Goal: Task Accomplishment & Management: Use online tool/utility

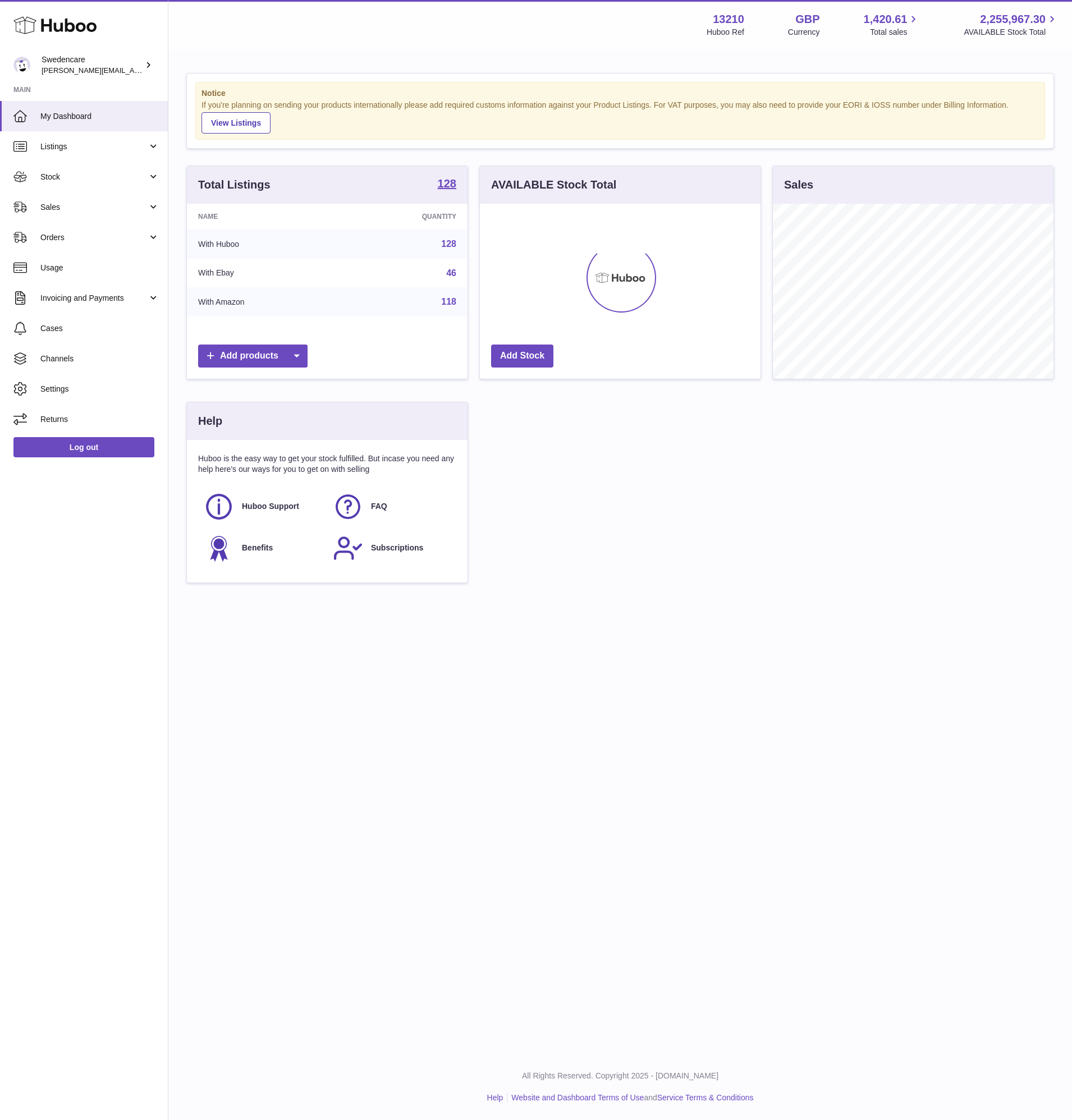
scroll to position [175, 281]
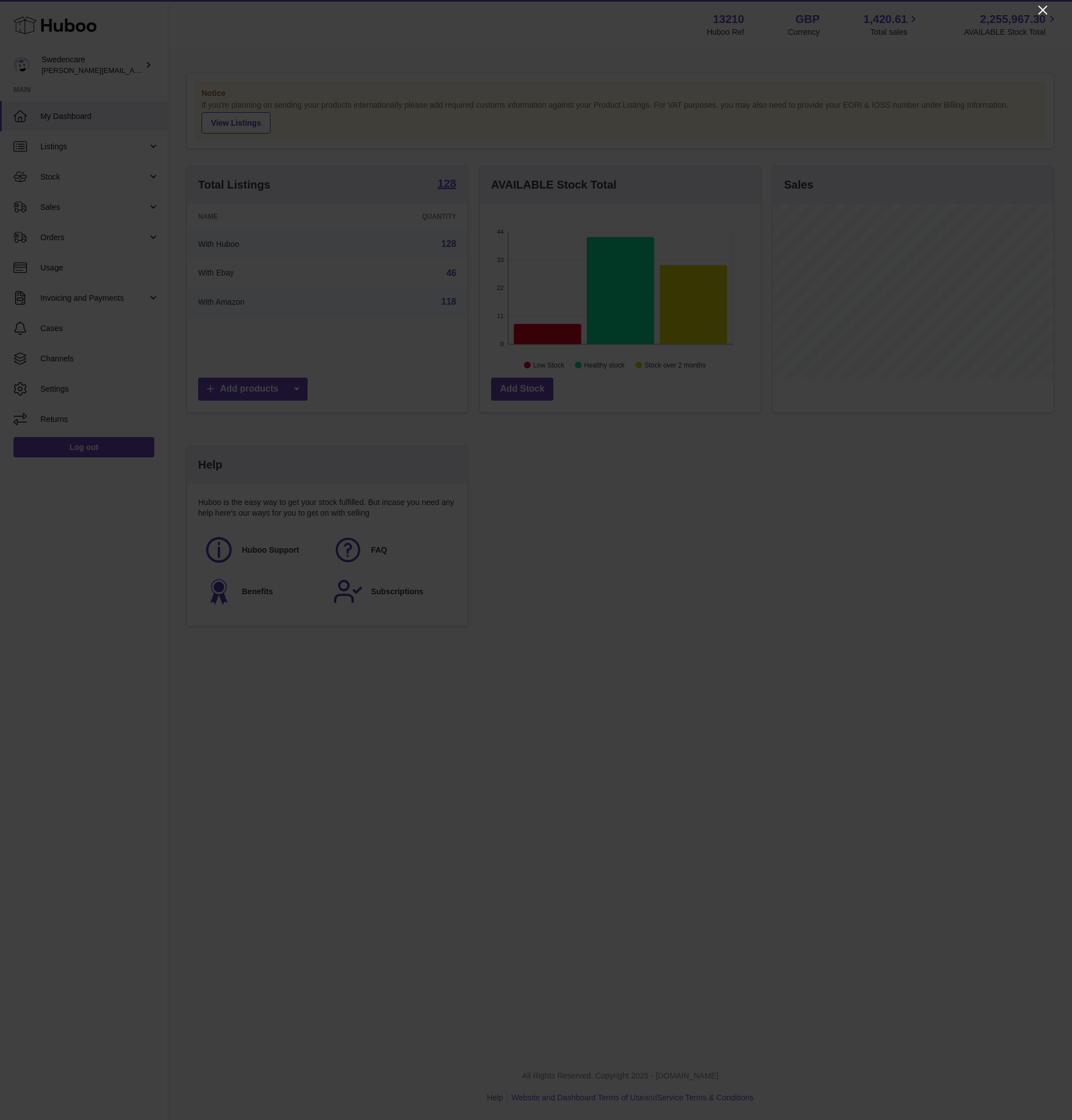
click at [1038, 14] on icon "Close" at bounding box center [1043, 10] width 14 height 14
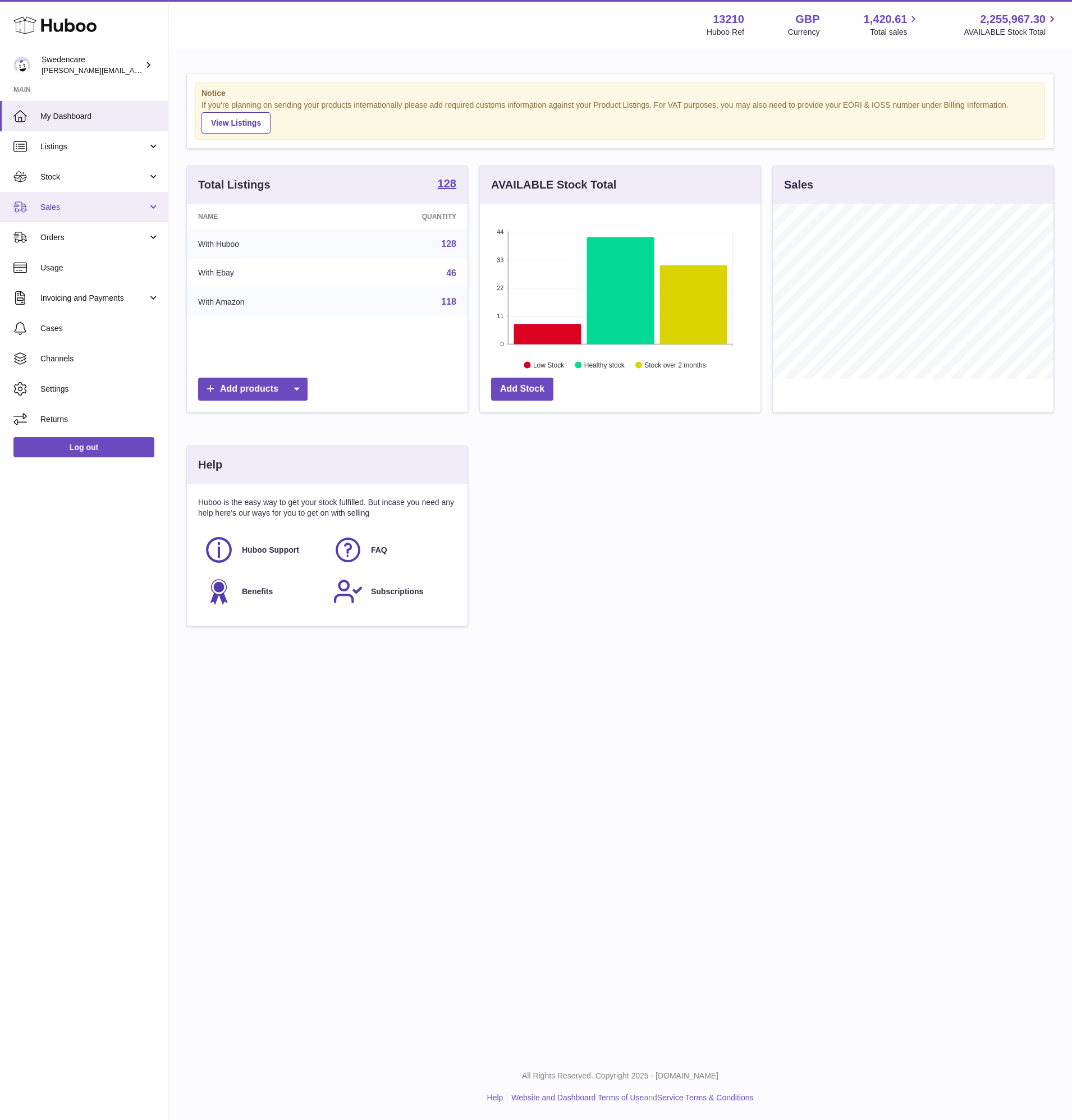
click at [51, 209] on span "Sales" at bounding box center [94, 207] width 107 height 11
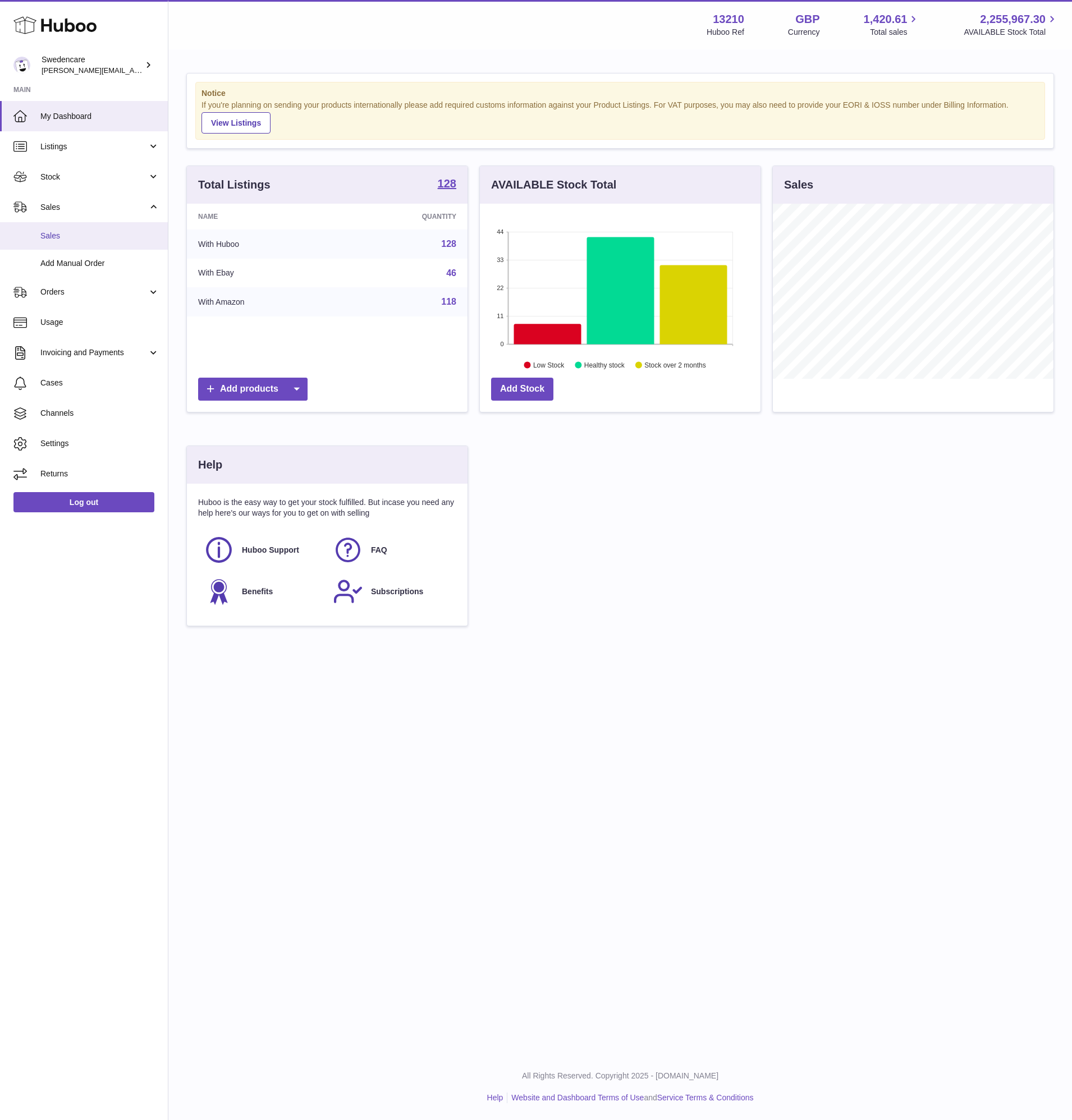
click at [64, 239] on span "Sales" at bounding box center [100, 235] width 119 height 11
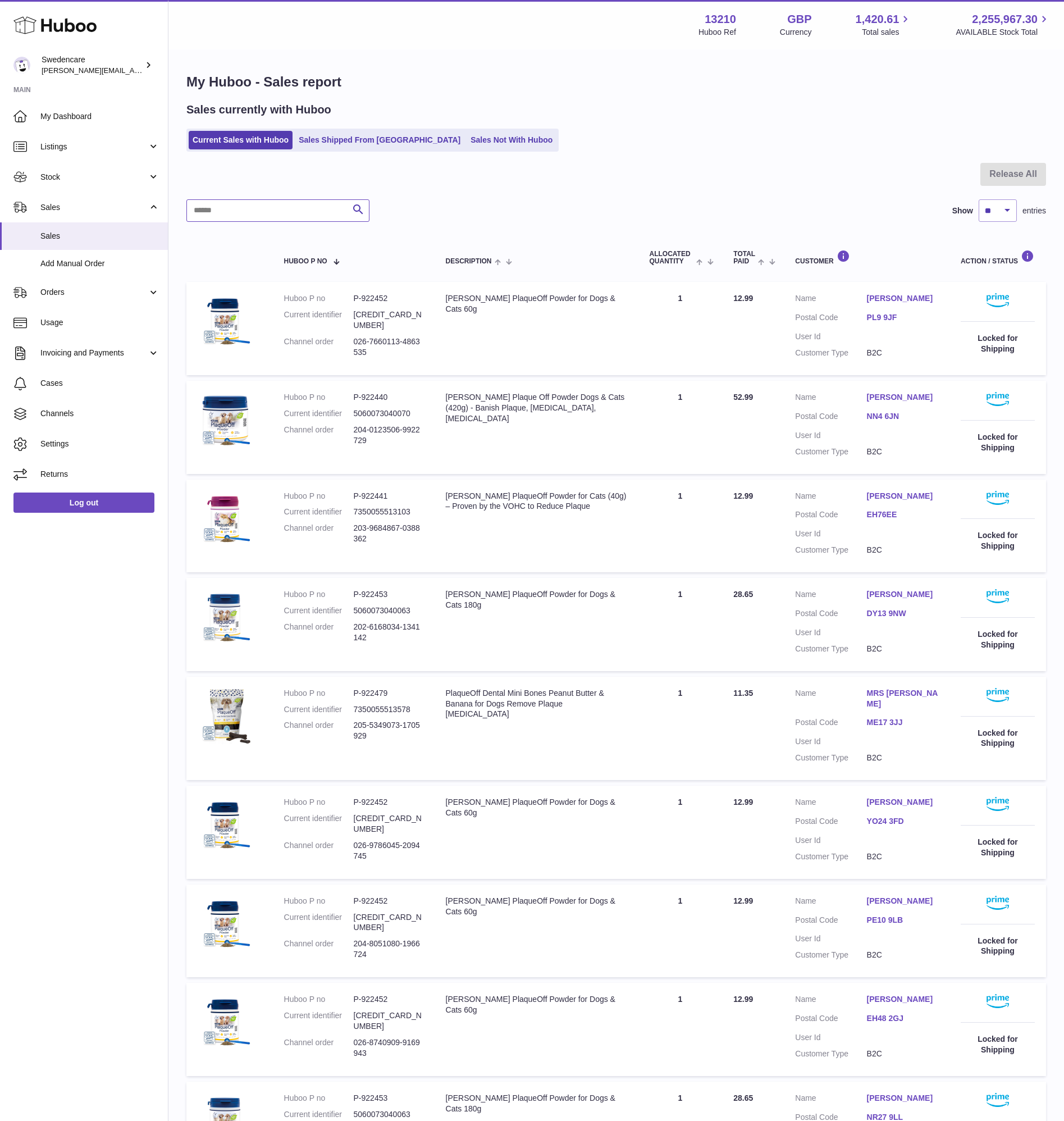
click at [335, 202] on input "text" at bounding box center [278, 211] width 183 height 23
click at [354, 99] on div "My Huboo - Sales report Sales currently with Huboo Current Sales with Huboo Sal…" at bounding box center [616, 695] width 895 height 1290
click at [356, 139] on link "Sales Shipped From [GEOGRAPHIC_DATA]" at bounding box center [379, 140] width 170 height 19
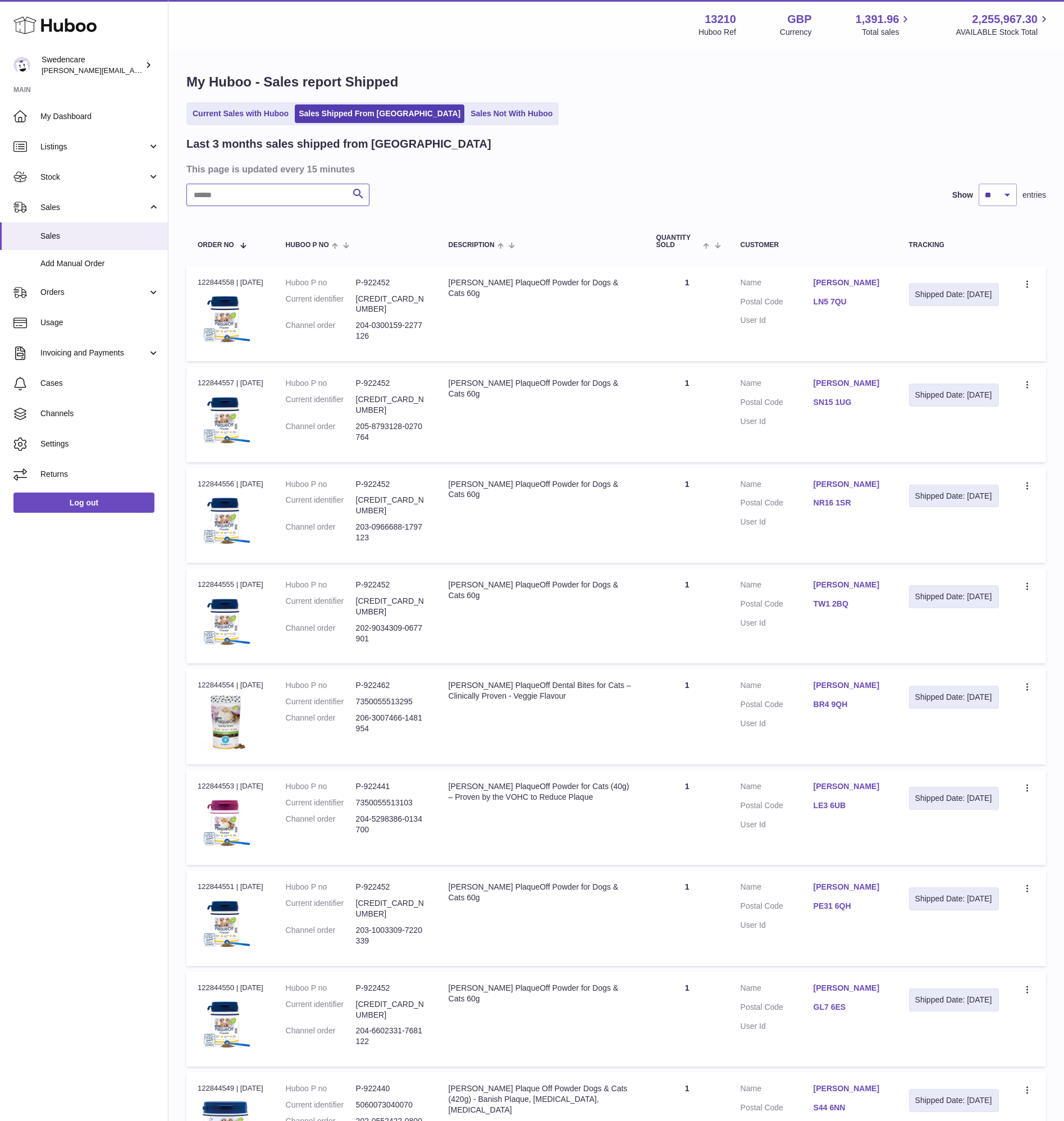
click at [304, 202] on input "text" at bounding box center [278, 195] width 183 height 23
paste input "**********"
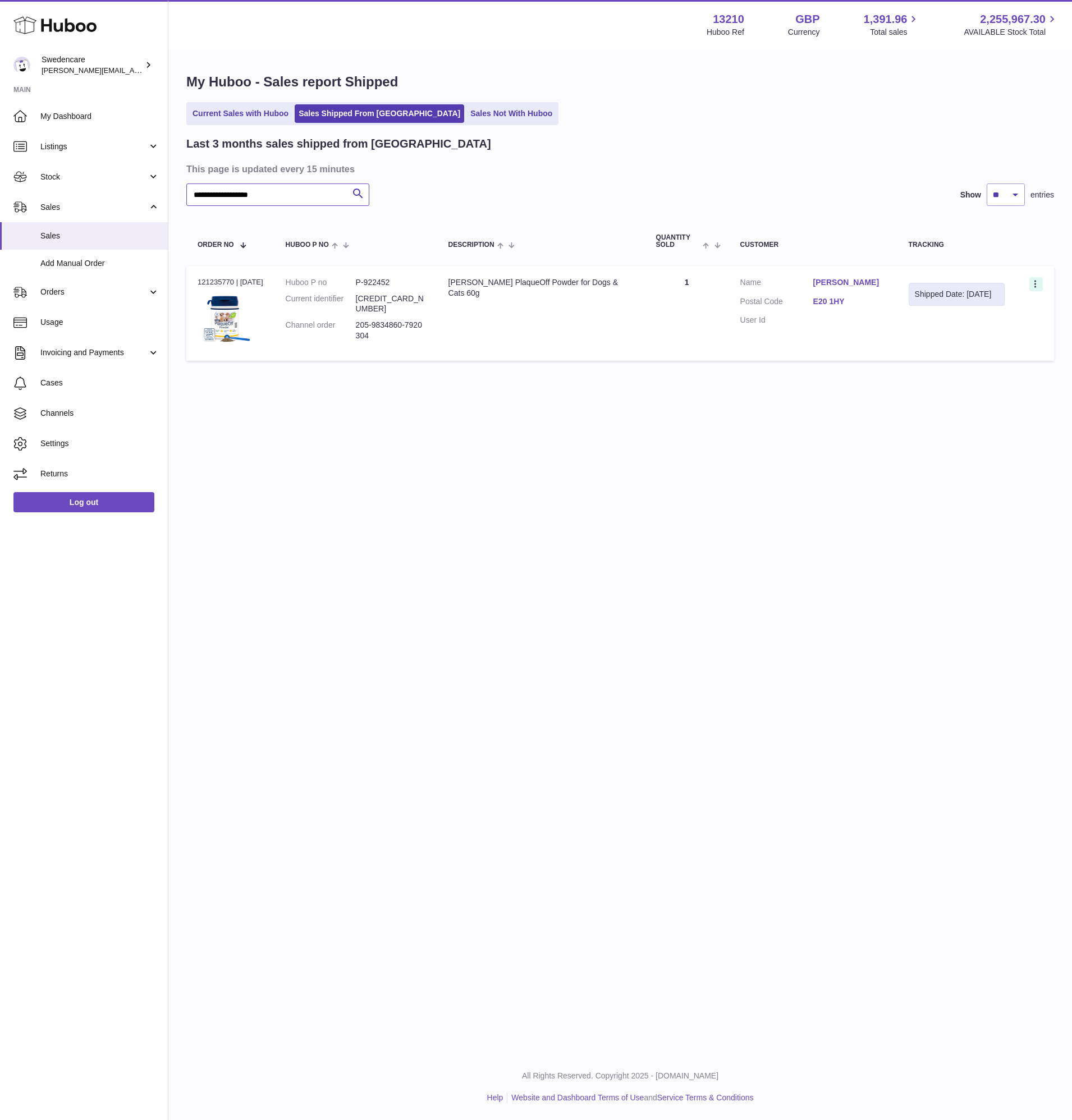
type input "**********"
click at [1040, 291] on div at bounding box center [1036, 284] width 14 height 14
click at [1017, 337] on li "Duplicate Order" at bounding box center [986, 333] width 112 height 24
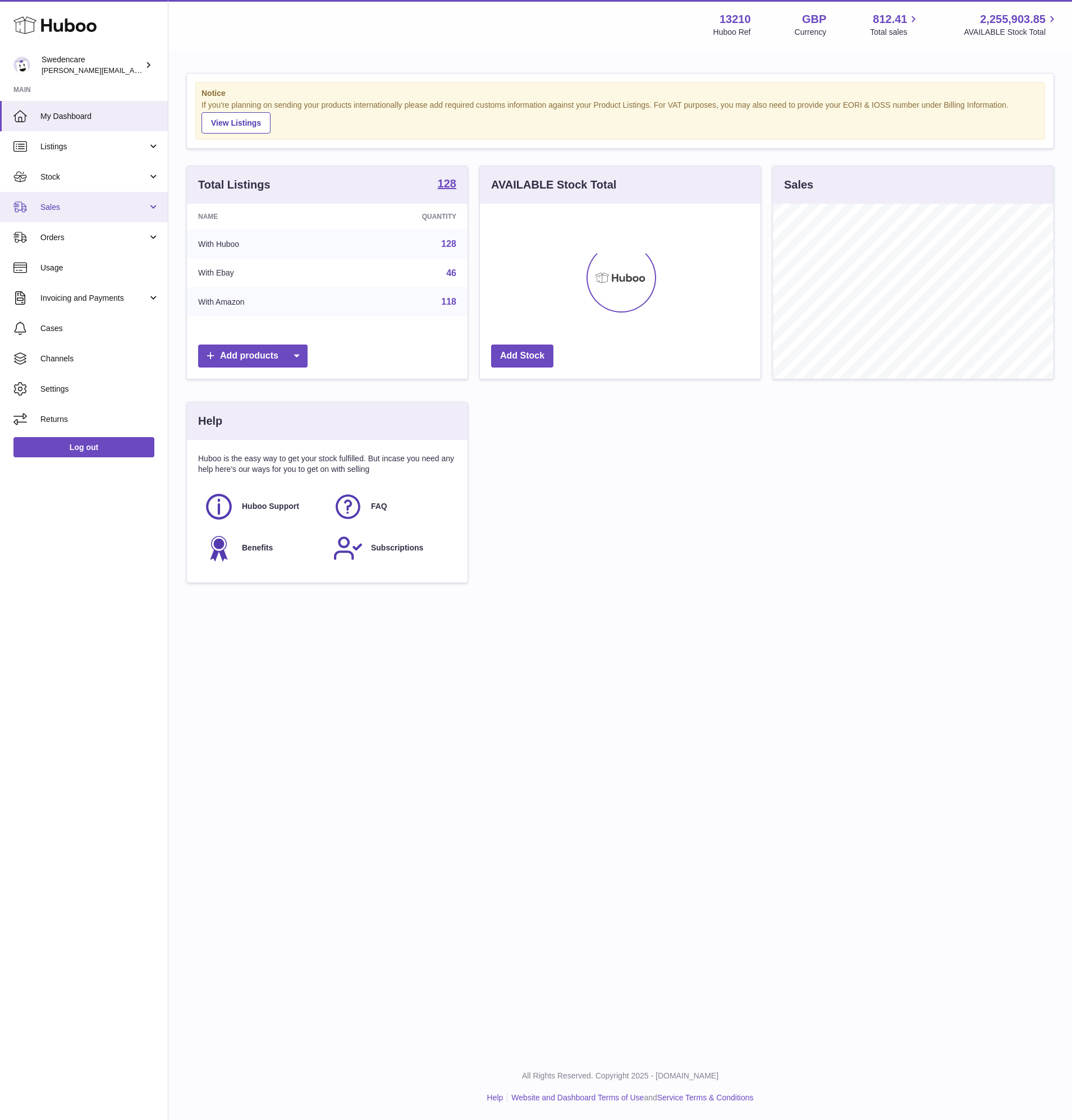
scroll to position [175, 281]
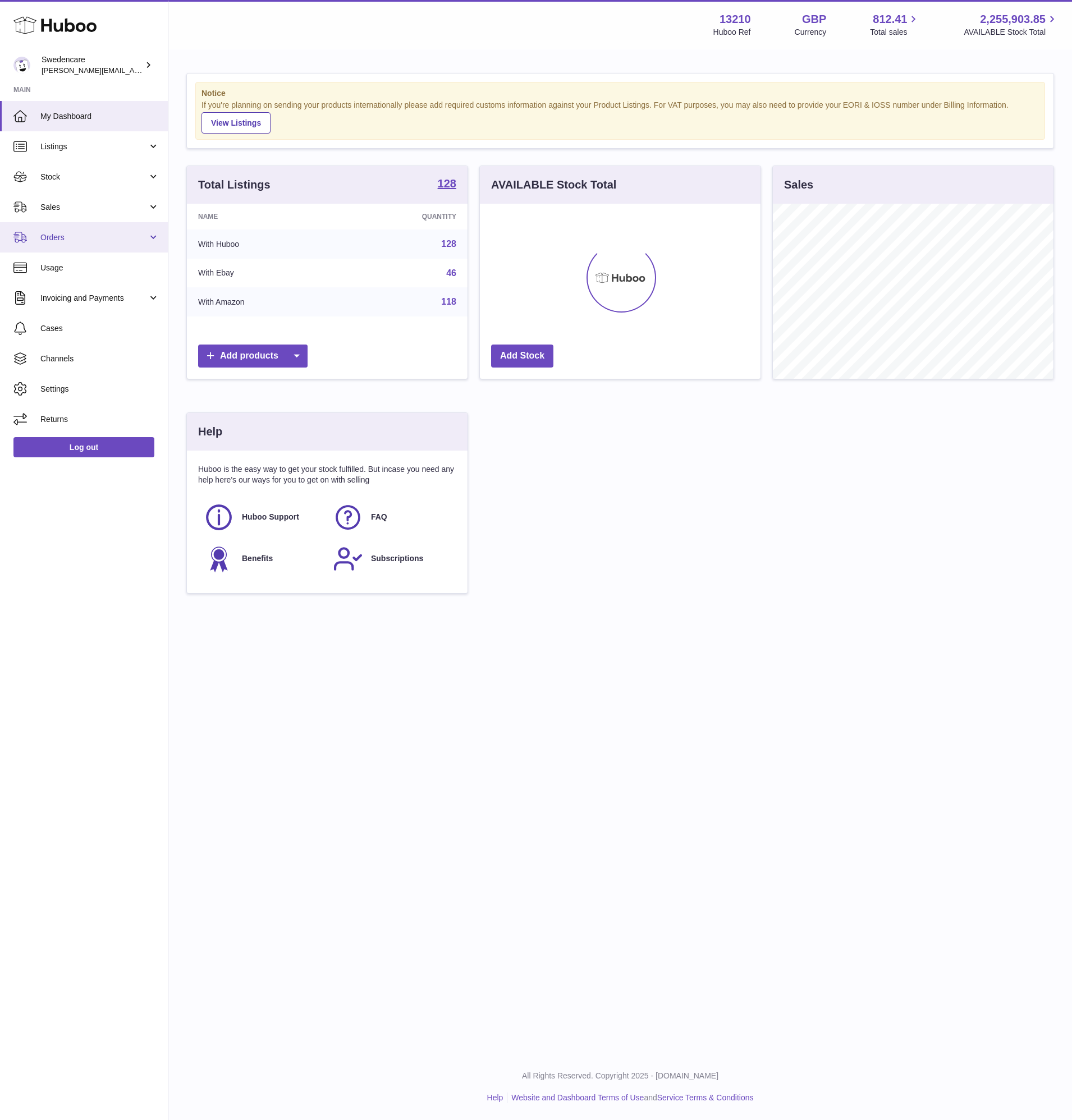
click at [92, 234] on span "Orders" at bounding box center [94, 237] width 107 height 11
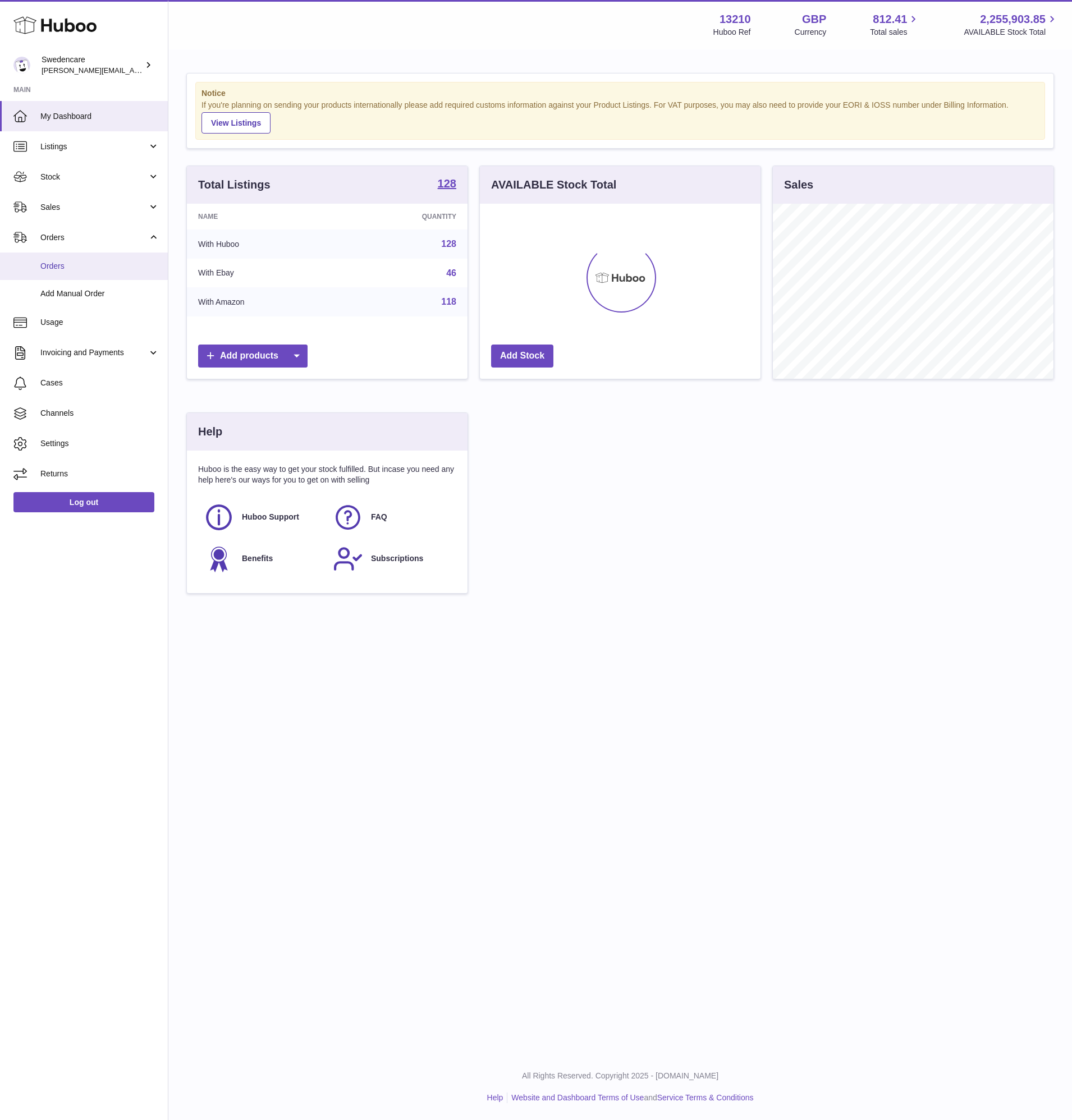
click at [98, 259] on link "Orders" at bounding box center [84, 266] width 168 height 28
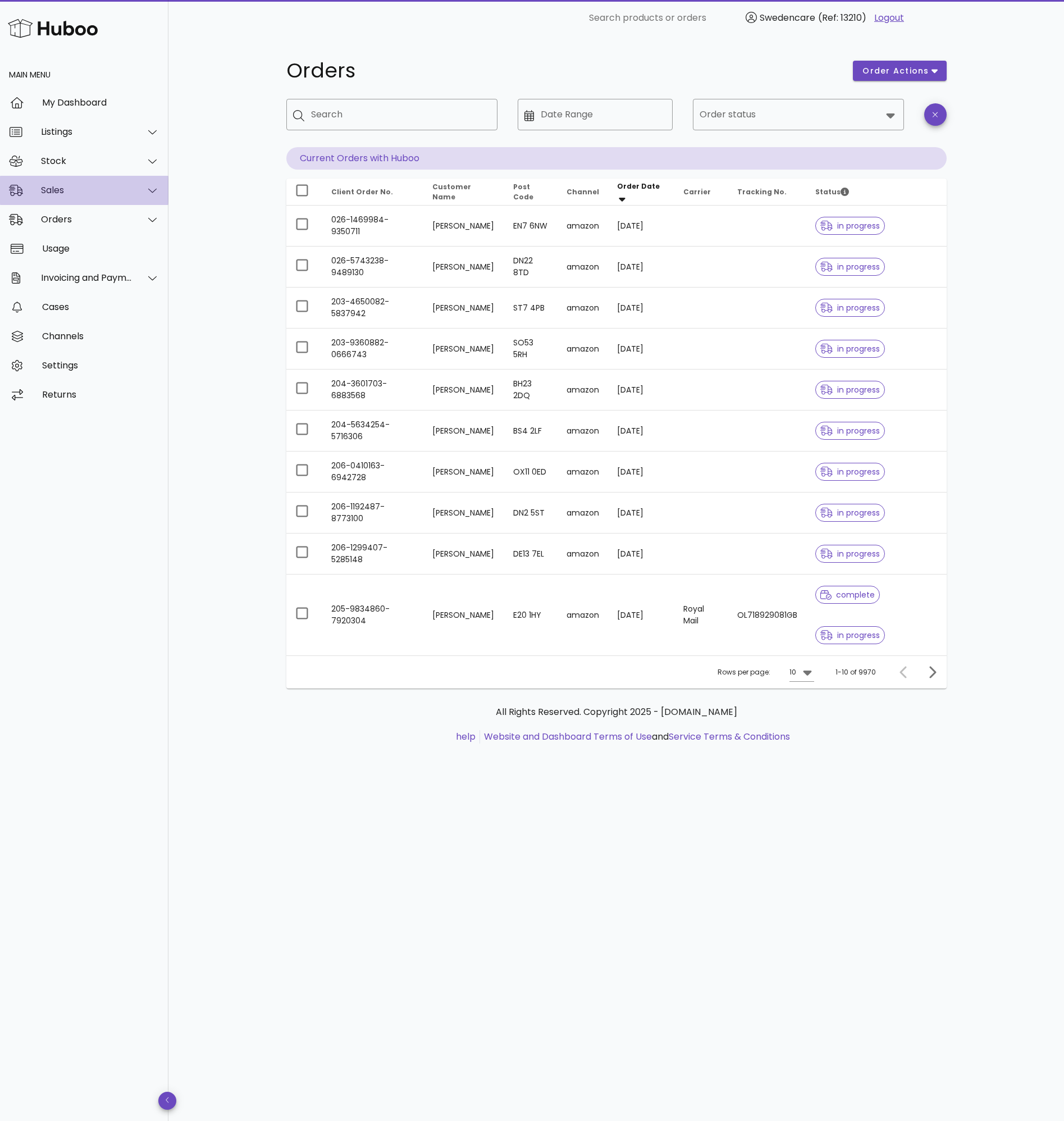
click at [94, 193] on div "Sales" at bounding box center [87, 190] width 91 height 11
click at [93, 229] on div "Sales" at bounding box center [100, 218] width 119 height 24
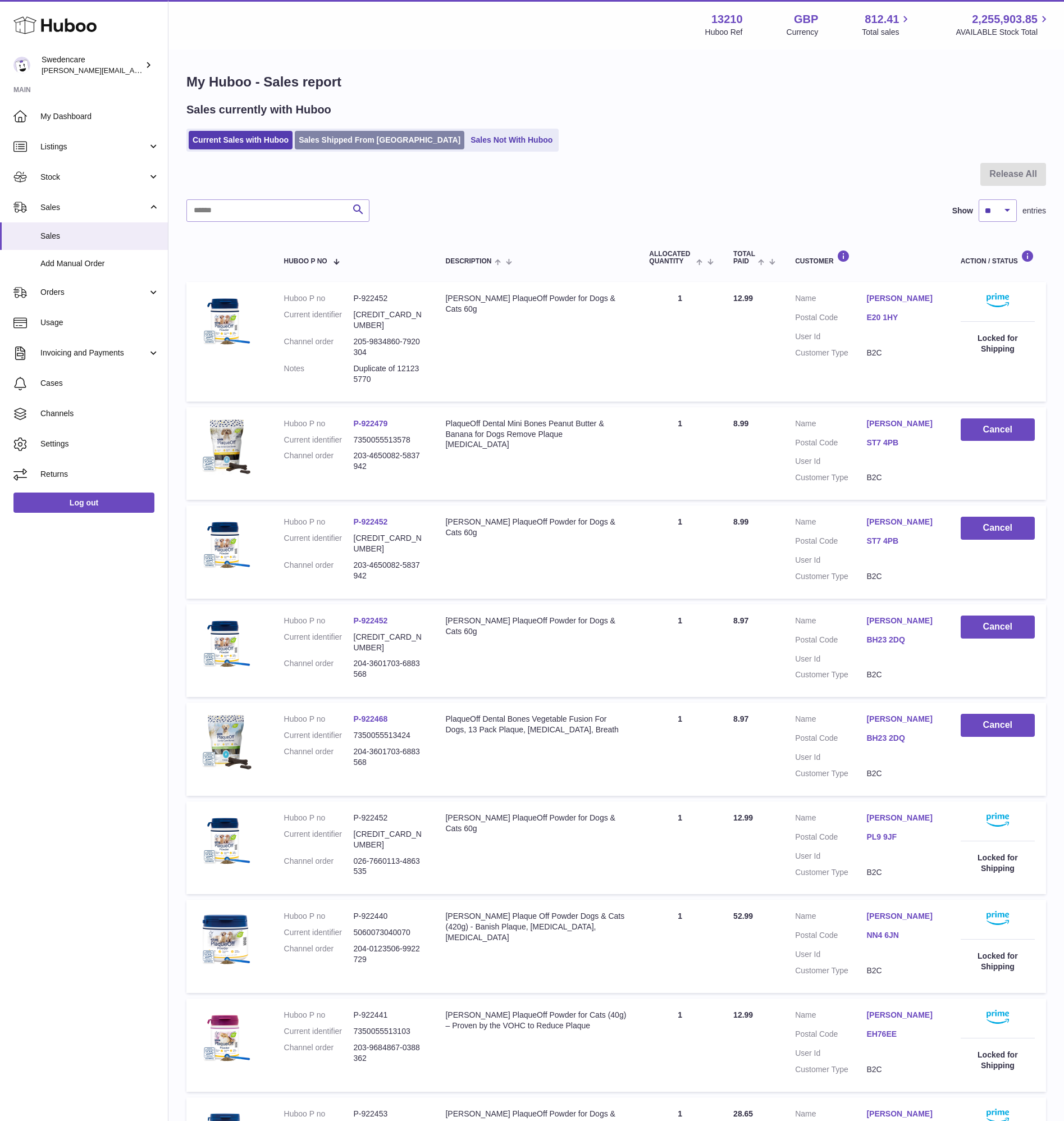
click at [371, 140] on link "Sales Shipped From [GEOGRAPHIC_DATA]" at bounding box center [379, 140] width 170 height 19
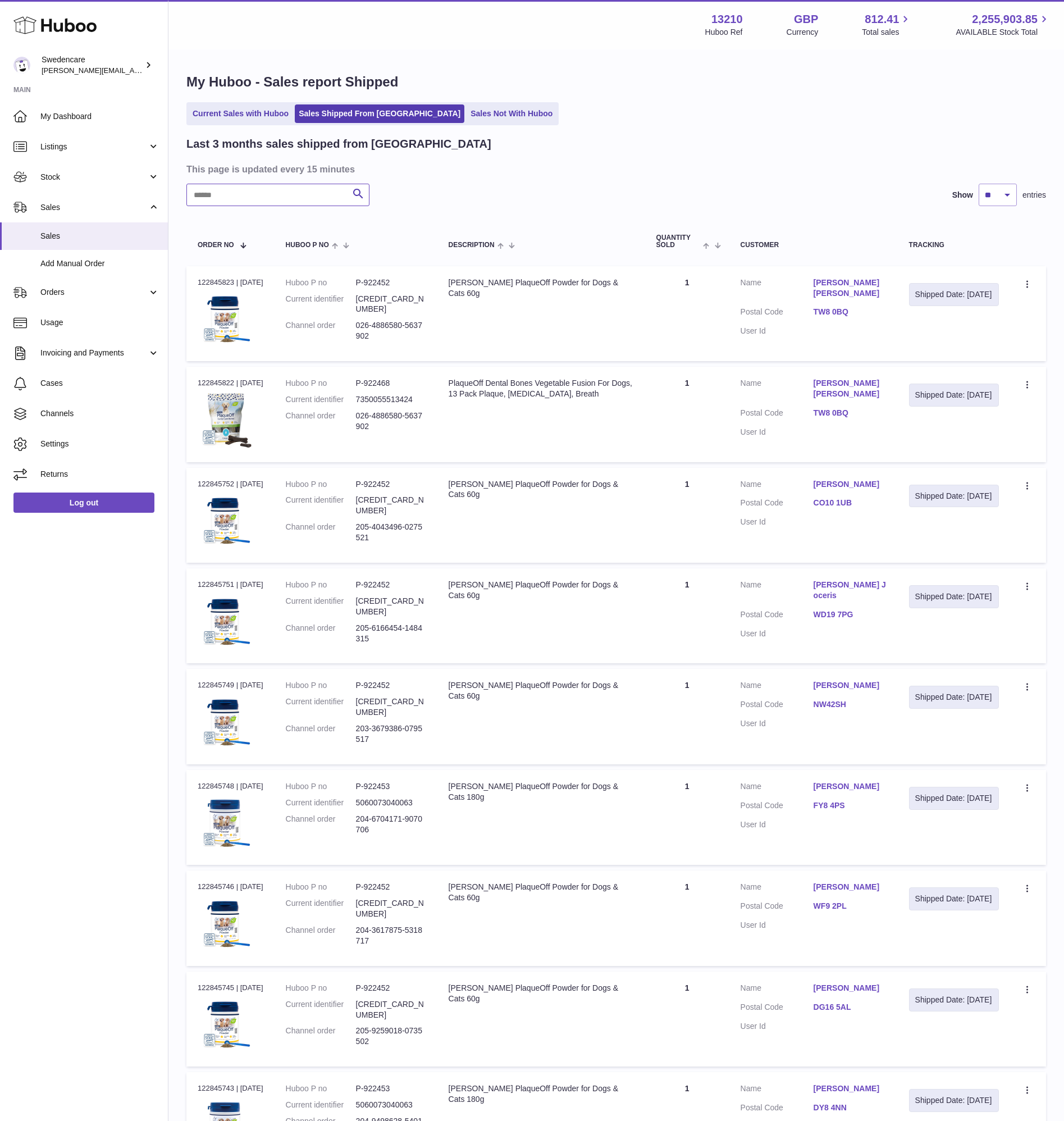
click at [299, 187] on input "text" at bounding box center [278, 195] width 183 height 23
paste input "**********"
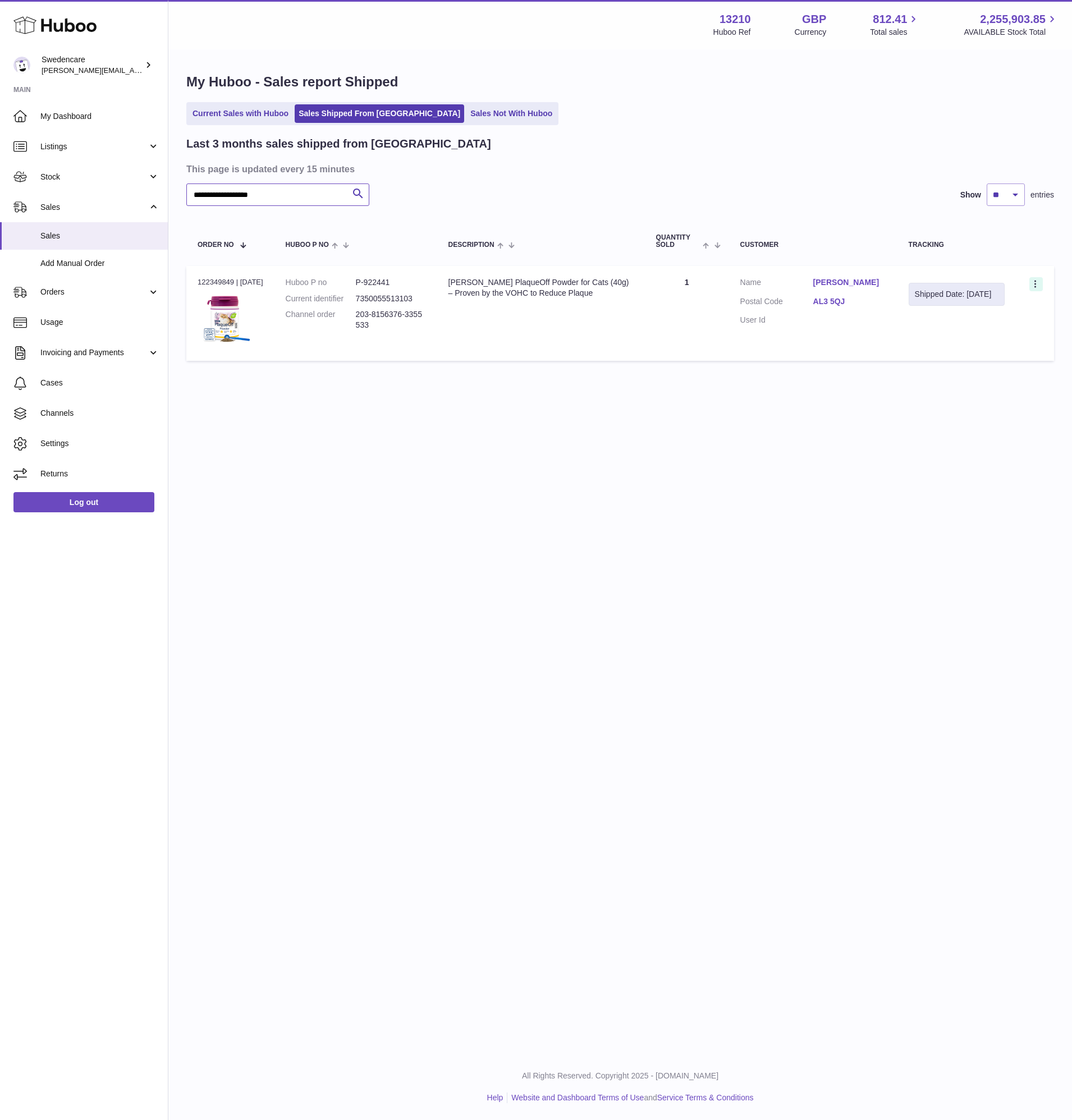
type input "**********"
click at [1031, 284] on icon at bounding box center [1036, 285] width 13 height 11
click at [1013, 331] on li "Duplicate Order" at bounding box center [986, 333] width 112 height 24
